Goal: Information Seeking & Learning: Find specific fact

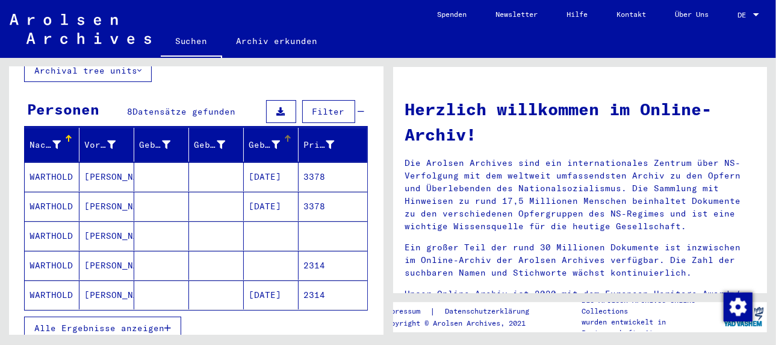
scroll to position [120, 0]
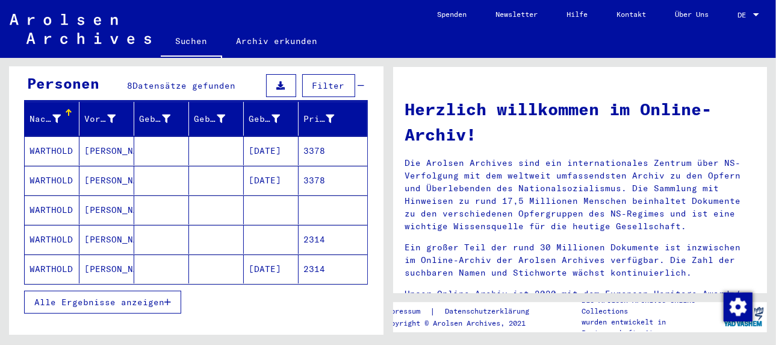
click at [92, 254] on mat-cell "[PERSON_NAME]" at bounding box center [107, 268] width 55 height 29
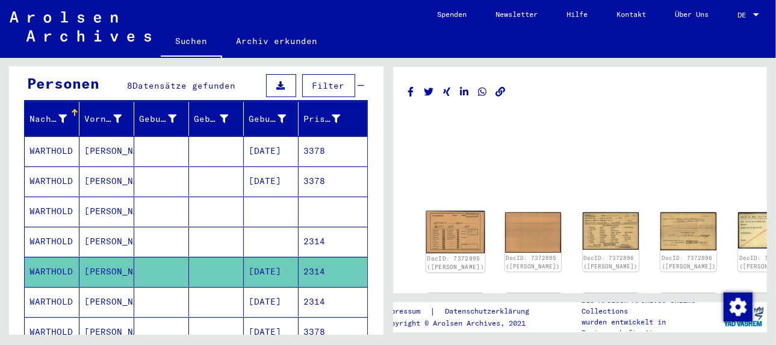
click at [436, 227] on img at bounding box center [455, 232] width 59 height 42
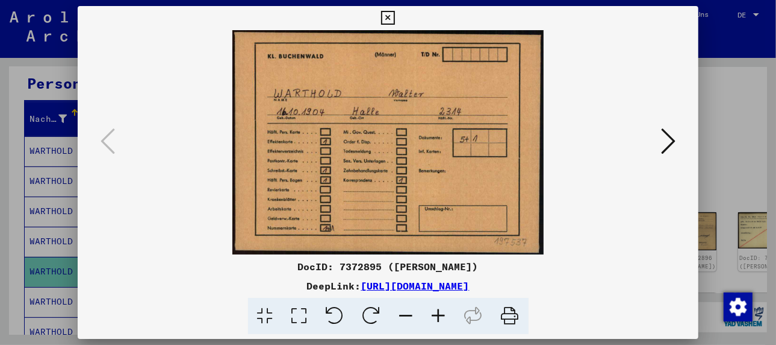
click at [664, 129] on icon at bounding box center [668, 140] width 14 height 29
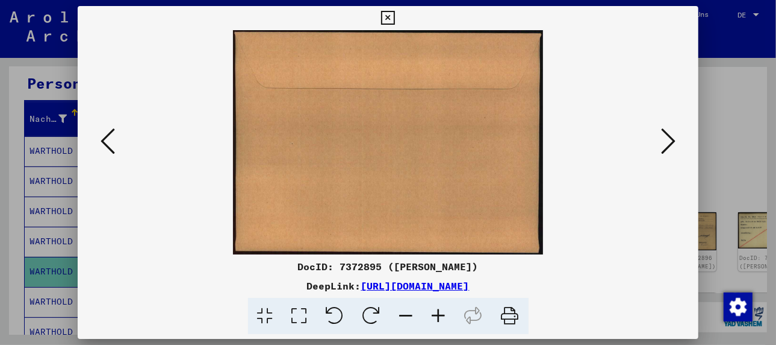
click at [667, 129] on icon at bounding box center [668, 140] width 14 height 29
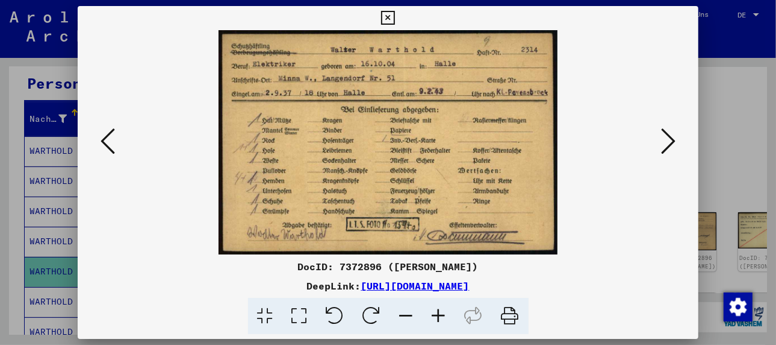
click at [667, 130] on icon at bounding box center [668, 140] width 14 height 29
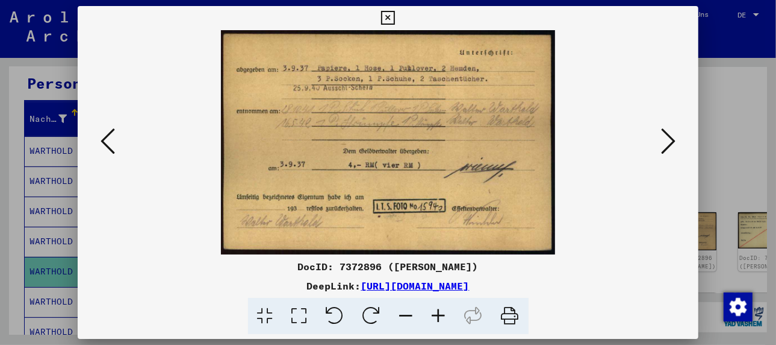
click at [667, 130] on icon at bounding box center [668, 140] width 14 height 29
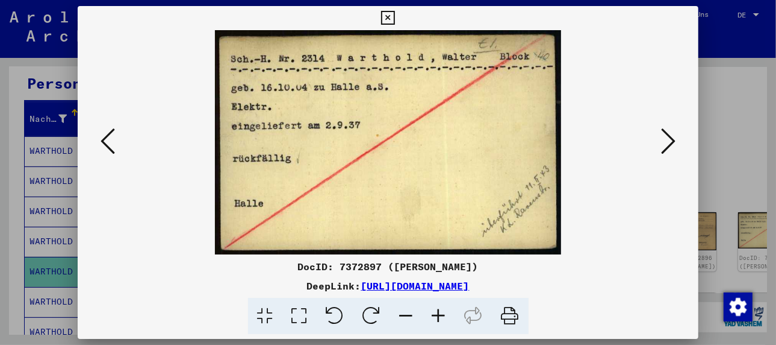
click at [667, 130] on icon at bounding box center [668, 140] width 14 height 29
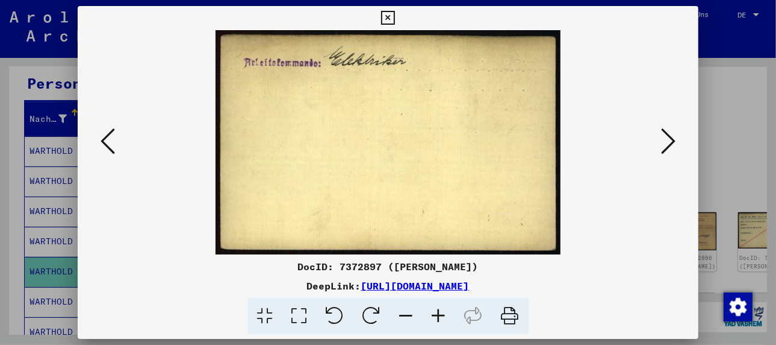
click at [667, 130] on icon at bounding box center [668, 140] width 14 height 29
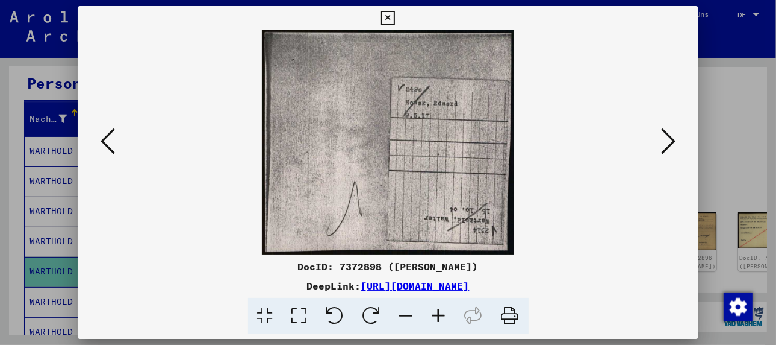
click at [667, 130] on icon at bounding box center [668, 140] width 14 height 29
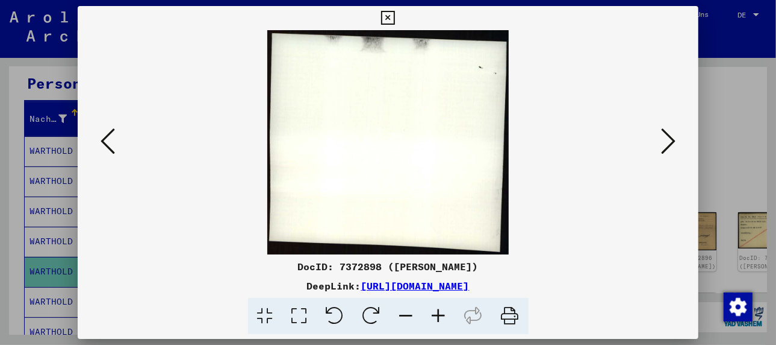
click at [667, 130] on icon at bounding box center [668, 140] width 14 height 29
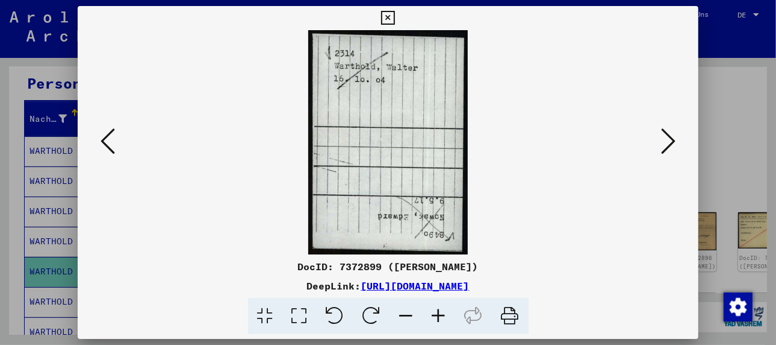
click at [667, 130] on icon at bounding box center [668, 140] width 14 height 29
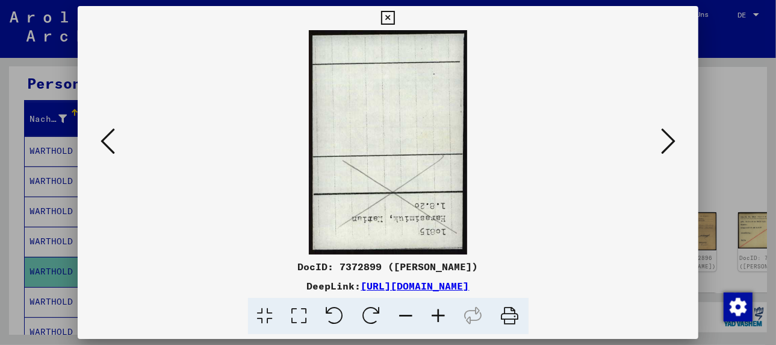
click at [667, 130] on icon at bounding box center [668, 140] width 14 height 29
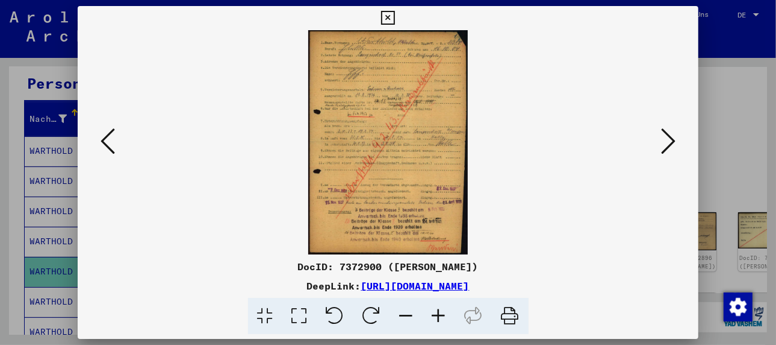
click at [438, 313] on icon at bounding box center [439, 316] width 33 height 37
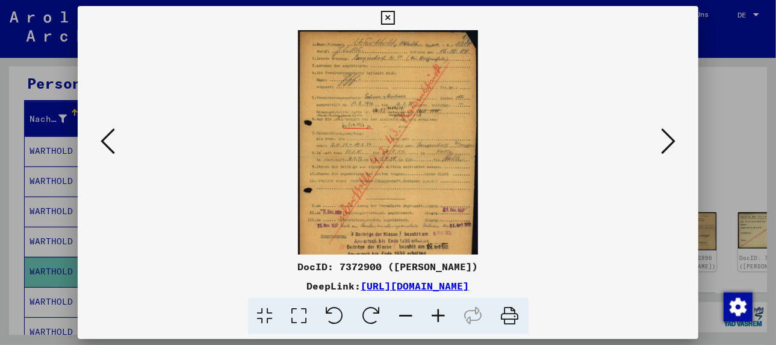
click at [438, 313] on icon at bounding box center [439, 316] width 33 height 37
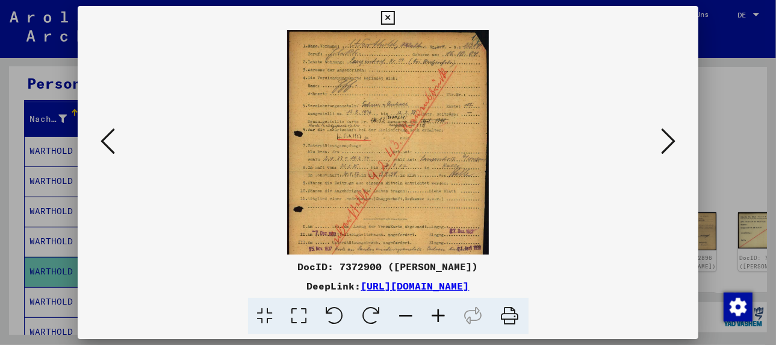
click at [438, 313] on icon at bounding box center [439, 316] width 33 height 37
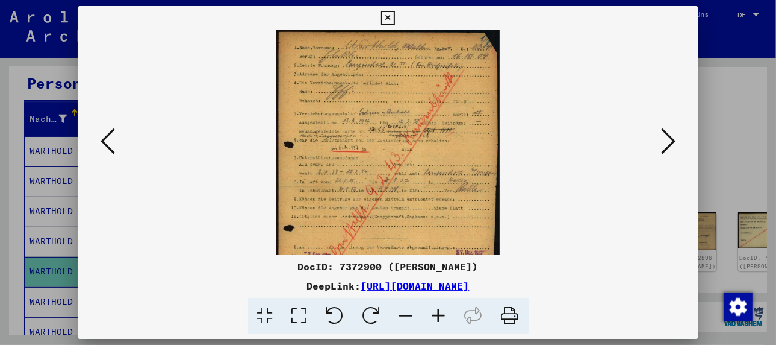
click at [438, 313] on icon at bounding box center [439, 316] width 33 height 37
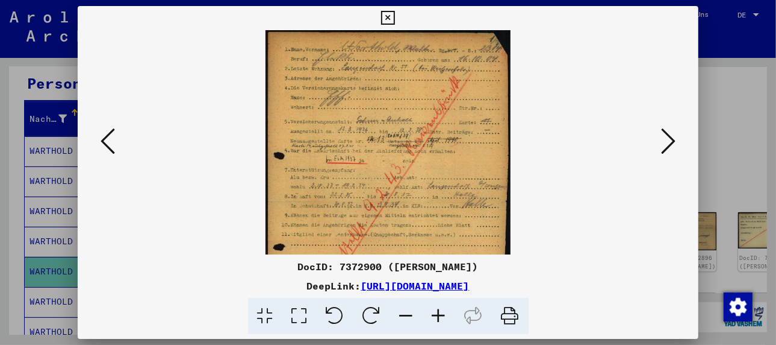
click at [438, 313] on icon at bounding box center [439, 316] width 33 height 37
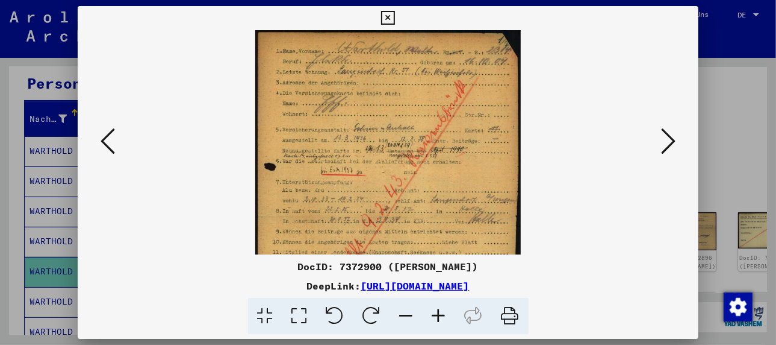
click at [438, 313] on icon at bounding box center [439, 316] width 33 height 37
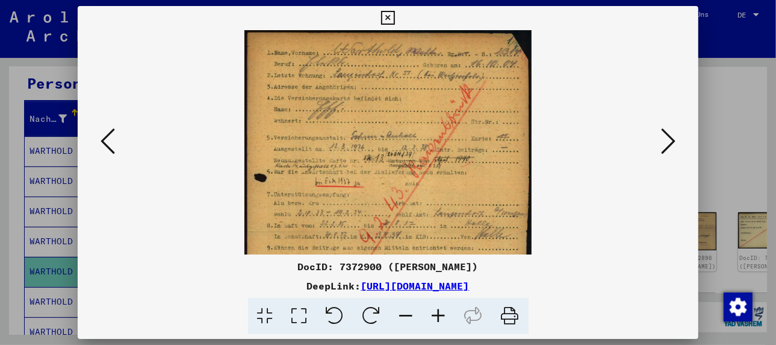
click at [438, 313] on icon at bounding box center [439, 316] width 33 height 37
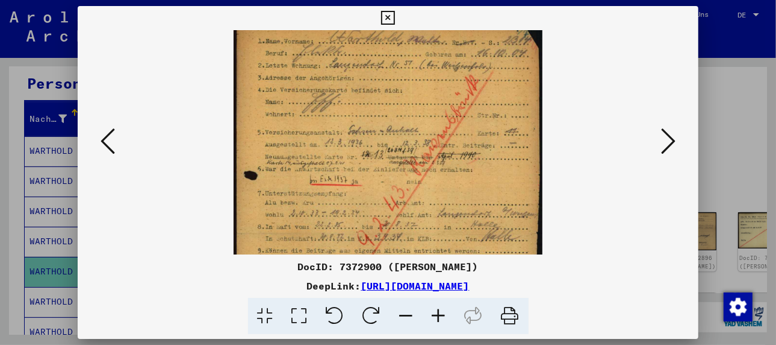
scroll to position [16, 0]
drag, startPoint x: 361, startPoint y: 124, endPoint x: 363, endPoint y: 104, distance: 19.9
click at [363, 104] on img at bounding box center [388, 231] width 308 height 435
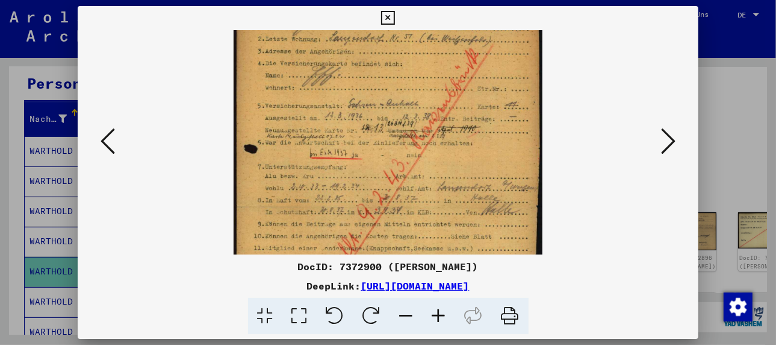
scroll to position [42, 0]
drag, startPoint x: 377, startPoint y: 132, endPoint x: 378, endPoint y: 101, distance: 30.7
click at [378, 101] on img at bounding box center [388, 206] width 308 height 435
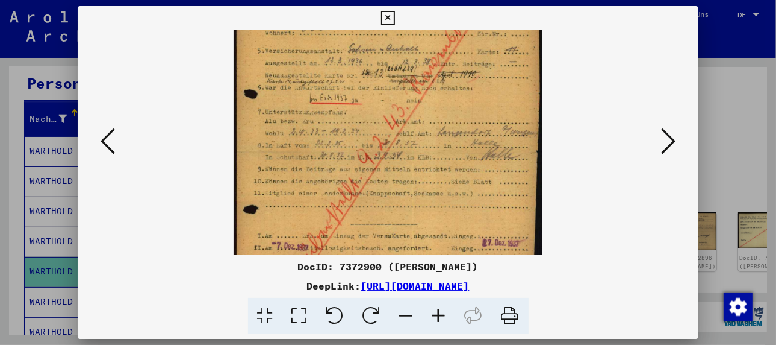
scroll to position [97, 0]
drag, startPoint x: 401, startPoint y: 139, endPoint x: 403, endPoint y: 79, distance: 59.7
click at [403, 79] on img at bounding box center [388, 150] width 308 height 435
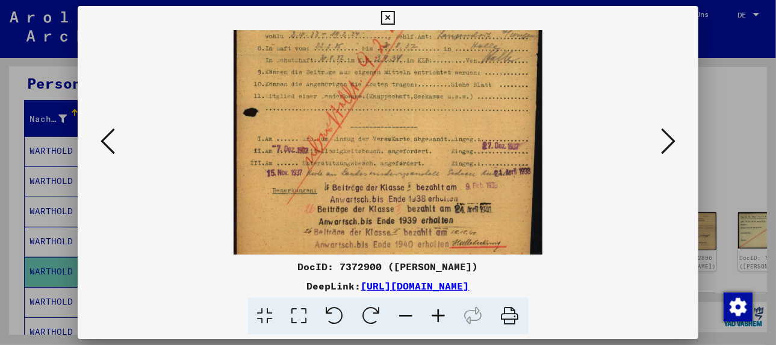
scroll to position [195, 0]
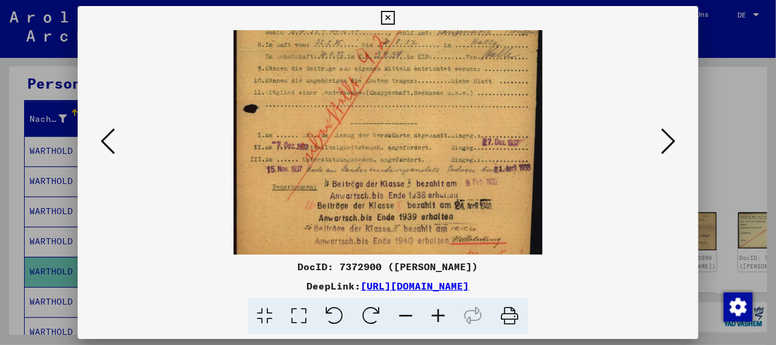
drag, startPoint x: 384, startPoint y: 157, endPoint x: 395, endPoint y: 68, distance: 89.1
click at [395, 68] on img at bounding box center [388, 52] width 308 height 435
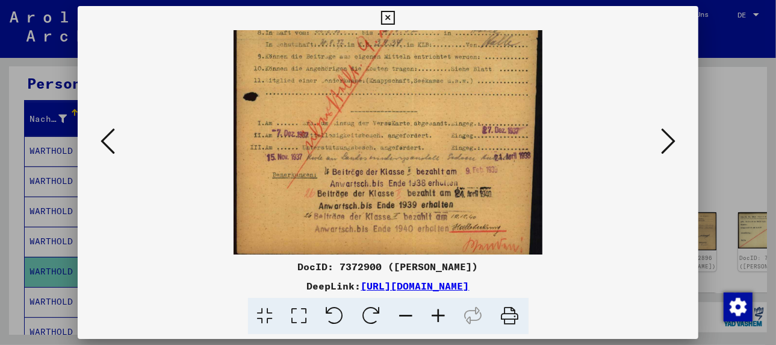
scroll to position [211, 0]
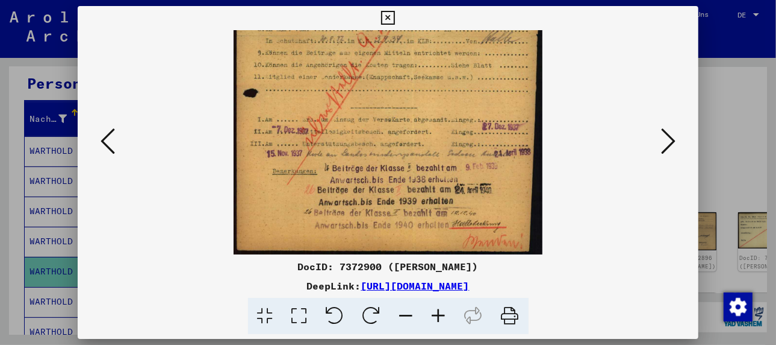
drag, startPoint x: 364, startPoint y: 172, endPoint x: 372, endPoint y: 151, distance: 21.9
click at [372, 151] on img at bounding box center [388, 36] width 308 height 435
click at [672, 142] on icon at bounding box center [668, 140] width 14 height 29
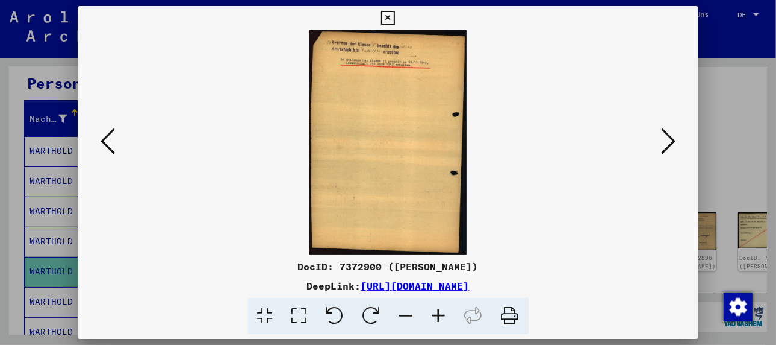
click at [672, 142] on icon at bounding box center [668, 140] width 14 height 29
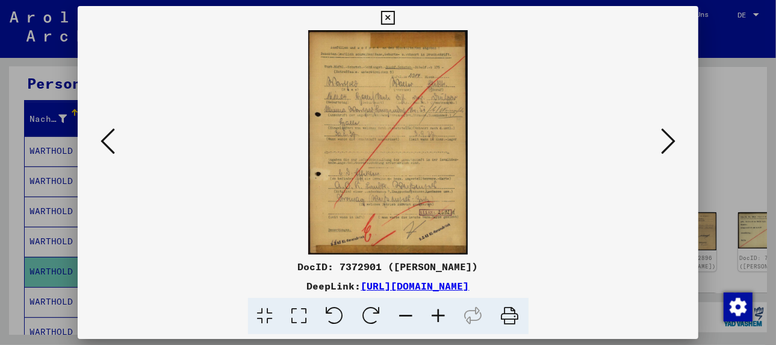
click at [102, 141] on icon at bounding box center [108, 140] width 14 height 29
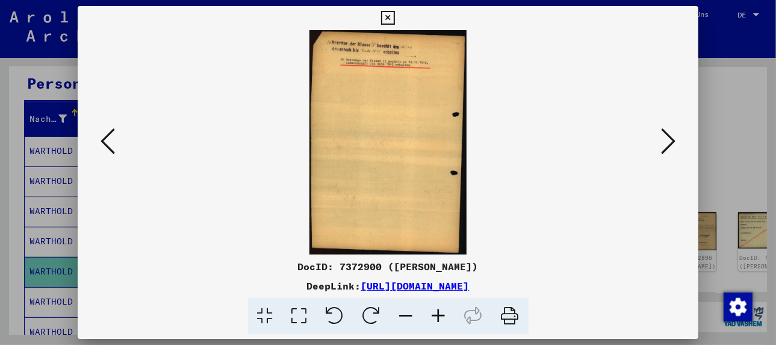
click at [666, 149] on icon at bounding box center [668, 140] width 14 height 29
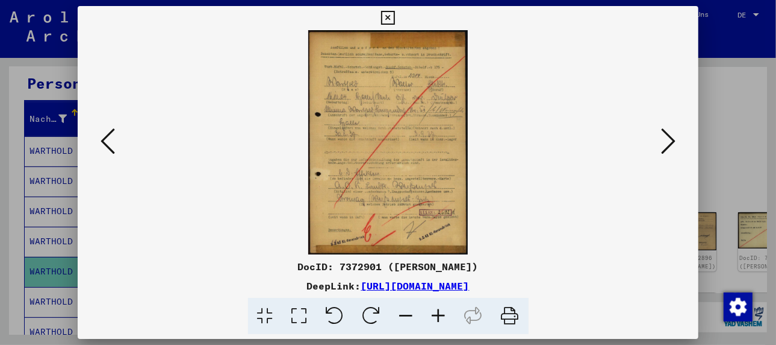
click at [435, 314] on icon at bounding box center [439, 316] width 33 height 37
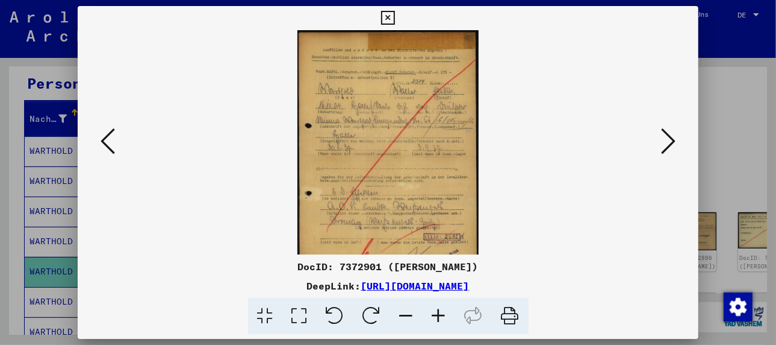
click at [435, 314] on icon at bounding box center [439, 316] width 33 height 37
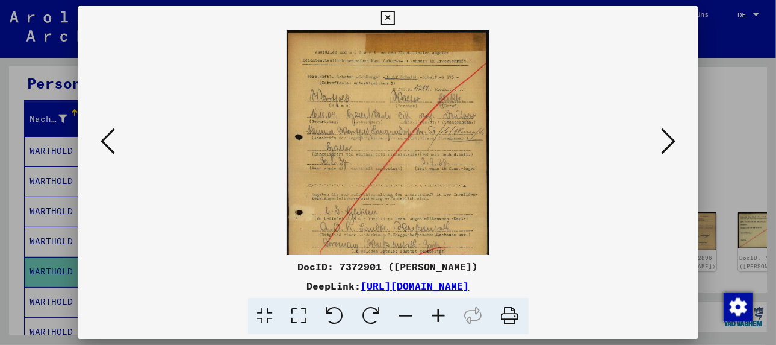
click at [435, 314] on icon at bounding box center [439, 316] width 33 height 37
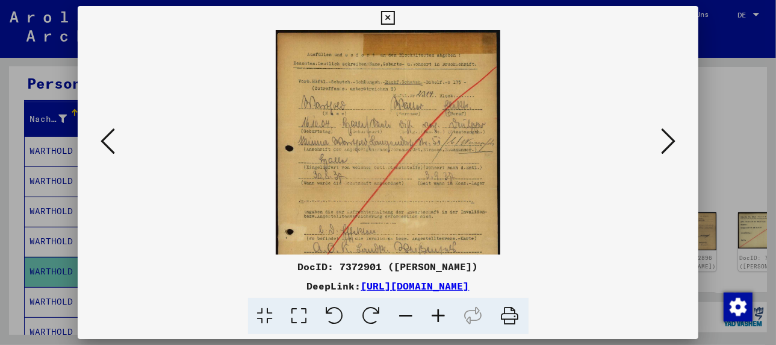
click at [435, 314] on icon at bounding box center [439, 316] width 33 height 37
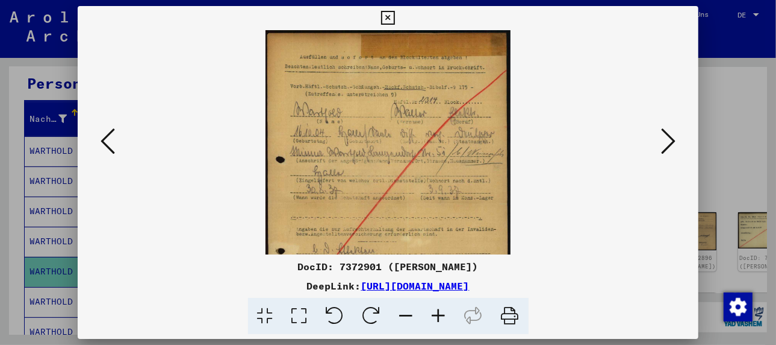
click at [435, 314] on icon at bounding box center [439, 316] width 33 height 37
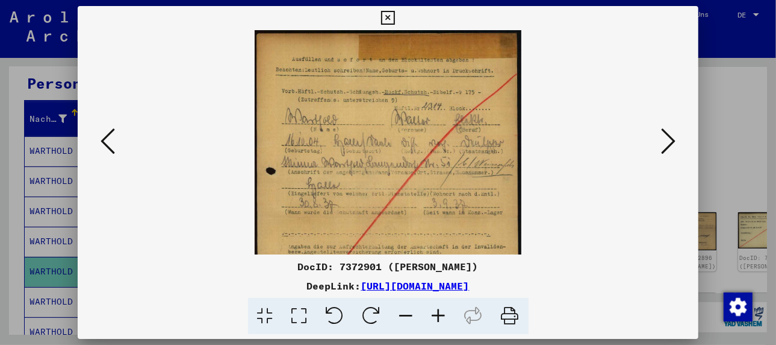
click at [435, 314] on icon at bounding box center [439, 316] width 33 height 37
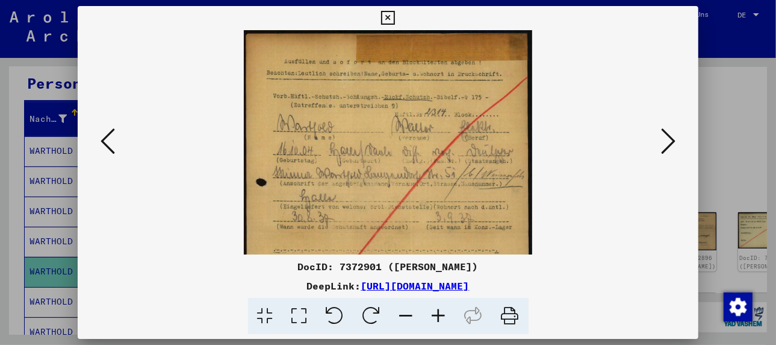
click at [435, 314] on icon at bounding box center [439, 316] width 33 height 37
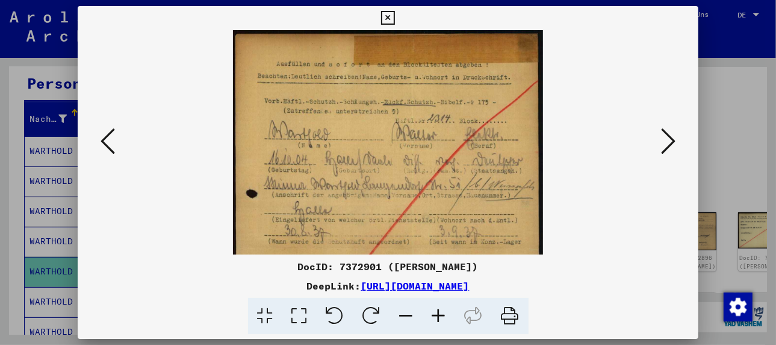
click at [435, 314] on icon at bounding box center [439, 316] width 33 height 37
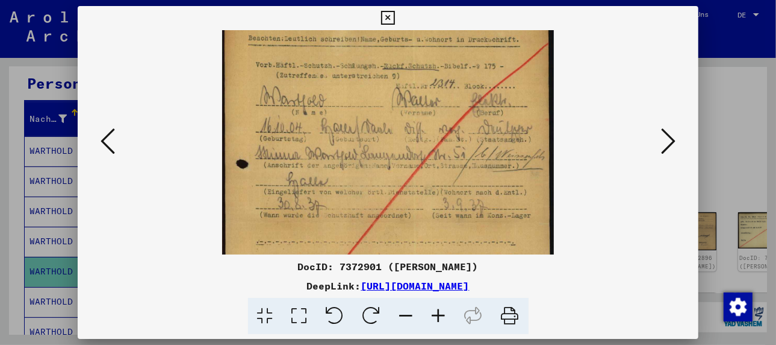
scroll to position [45, 0]
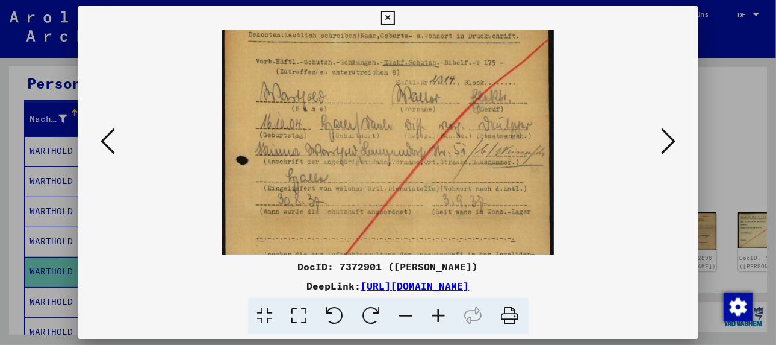
drag, startPoint x: 378, startPoint y: 207, endPoint x: 369, endPoint y: 160, distance: 48.5
click at [369, 160] on img at bounding box center [387, 218] width 331 height 465
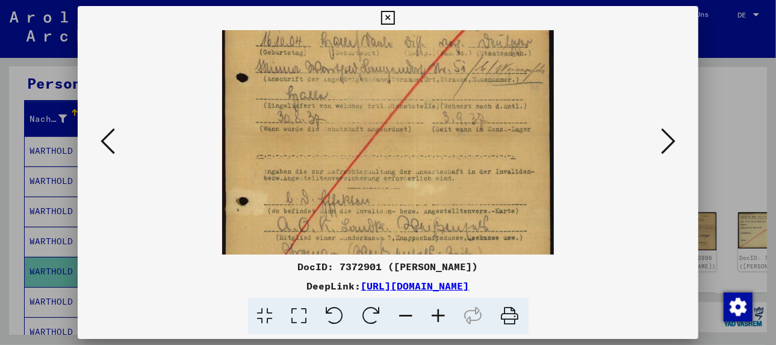
drag, startPoint x: 396, startPoint y: 219, endPoint x: 387, endPoint y: 134, distance: 85.4
click at [387, 134] on img at bounding box center [387, 135] width 331 height 465
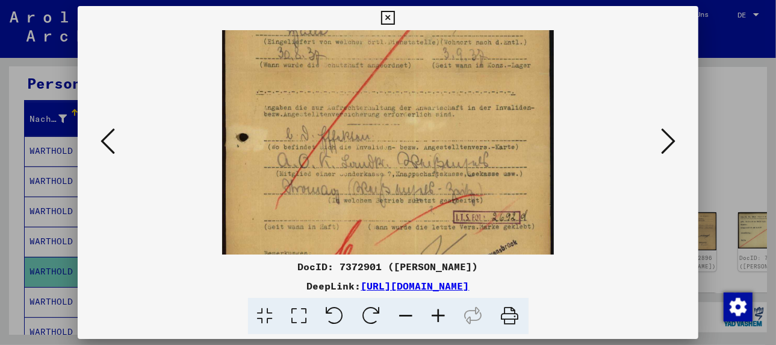
scroll to position [192, 0]
drag, startPoint x: 392, startPoint y: 199, endPoint x: 388, endPoint y: 133, distance: 66.4
click at [388, 133] on img at bounding box center [387, 71] width 331 height 465
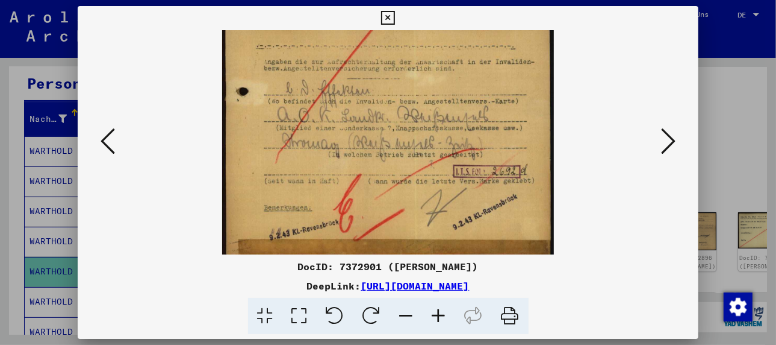
scroll to position [241, 0]
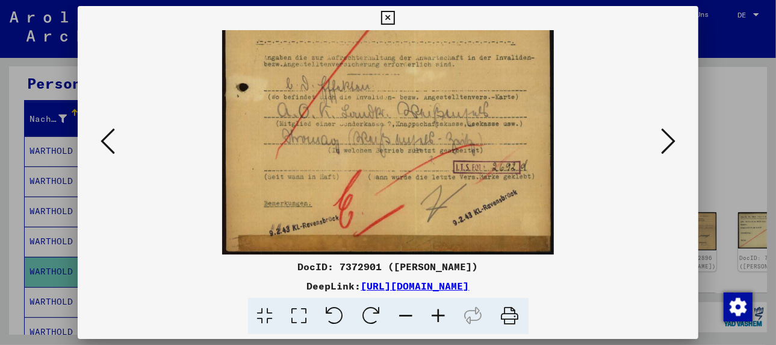
drag, startPoint x: 401, startPoint y: 209, endPoint x: 396, endPoint y: 143, distance: 66.4
click at [396, 143] on img at bounding box center [387, 21] width 331 height 465
drag, startPoint x: 388, startPoint y: 209, endPoint x: 390, endPoint y: 169, distance: 39.8
click at [390, 169] on img at bounding box center [387, 21] width 331 height 465
drag, startPoint x: 405, startPoint y: 193, endPoint x: 406, endPoint y: 169, distance: 23.5
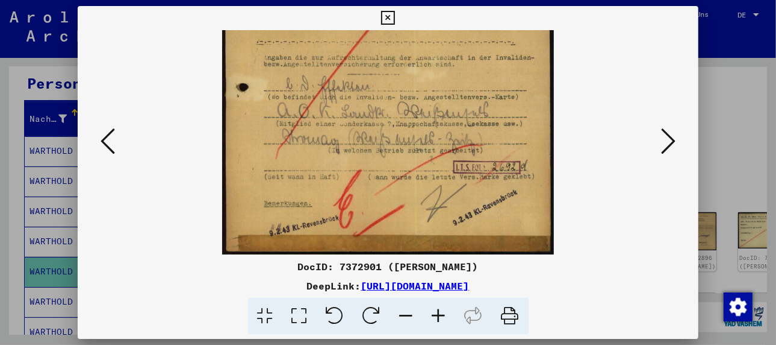
click at [406, 169] on img at bounding box center [387, 21] width 331 height 465
click at [668, 132] on icon at bounding box center [668, 140] width 14 height 29
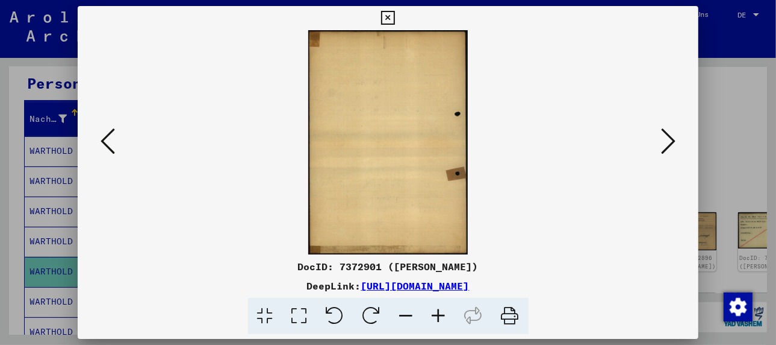
scroll to position [0, 0]
click at [668, 132] on icon at bounding box center [668, 140] width 14 height 29
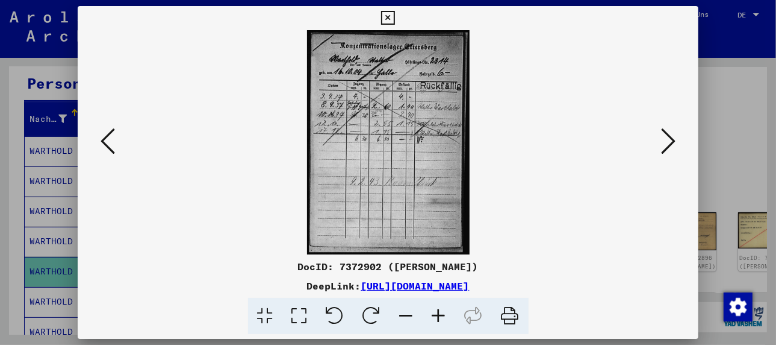
click at [670, 136] on icon at bounding box center [668, 140] width 14 height 29
